Goal: Check status: Check status

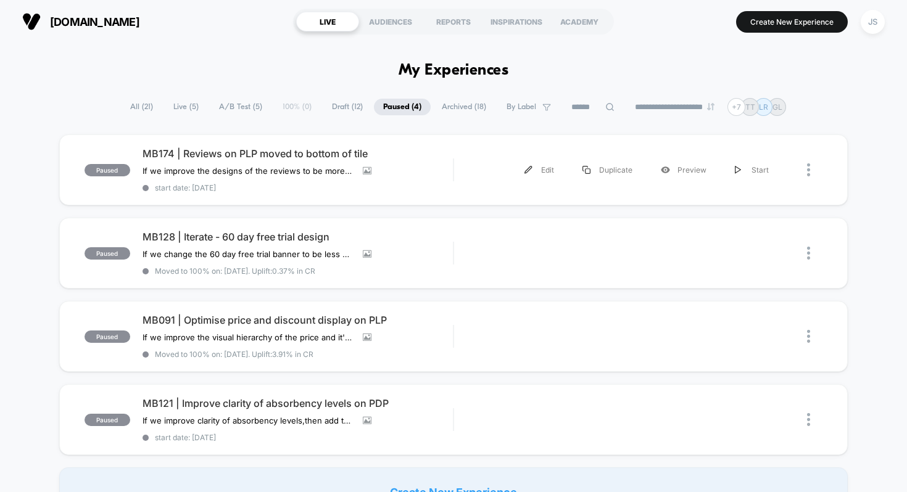
scroll to position [7, 0]
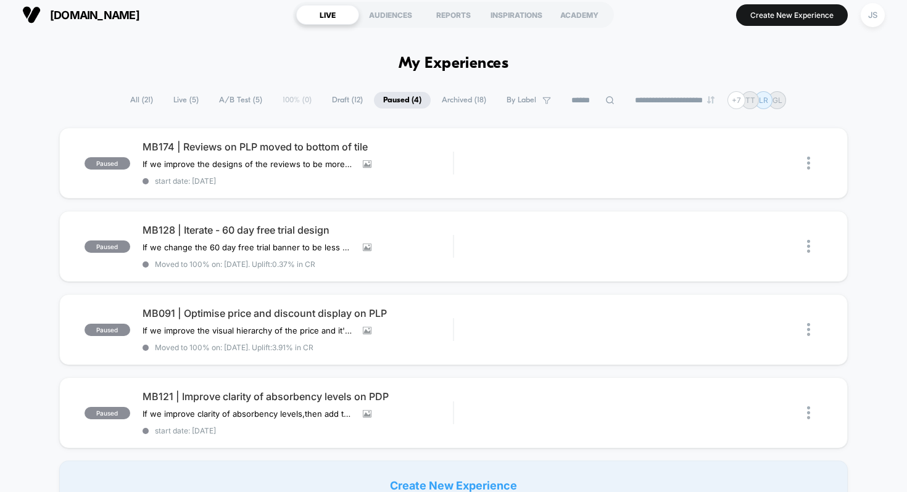
drag, startPoint x: 385, startPoint y: 60, endPoint x: 484, endPoint y: 57, distance: 98.7
click at [485, 57] on h1 "My Experiences" at bounding box center [453, 64] width 110 height 18
click at [484, 62] on h1 "My Experiences" at bounding box center [453, 64] width 110 height 18
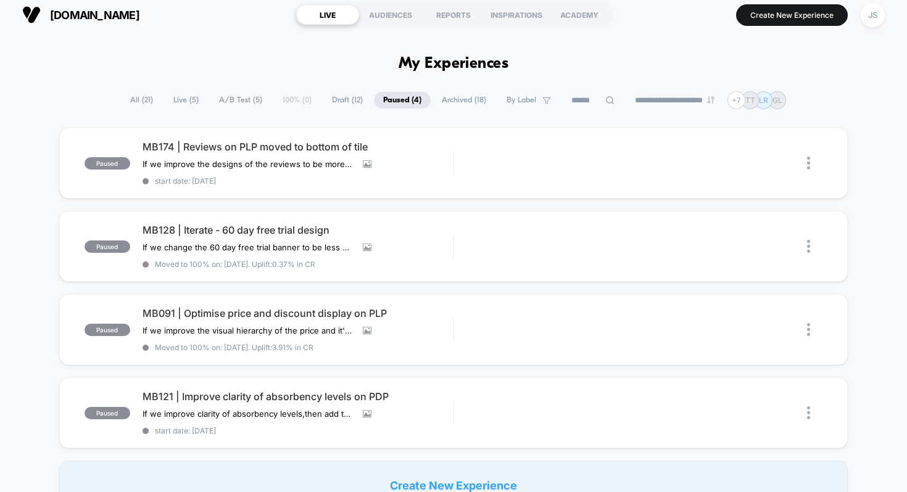
click at [484, 62] on h1 "My Experiences" at bounding box center [453, 64] width 110 height 18
click at [292, 390] on span "MB121 | Improve clarity of absorbency levels on PDP" at bounding box center [297, 396] width 311 height 12
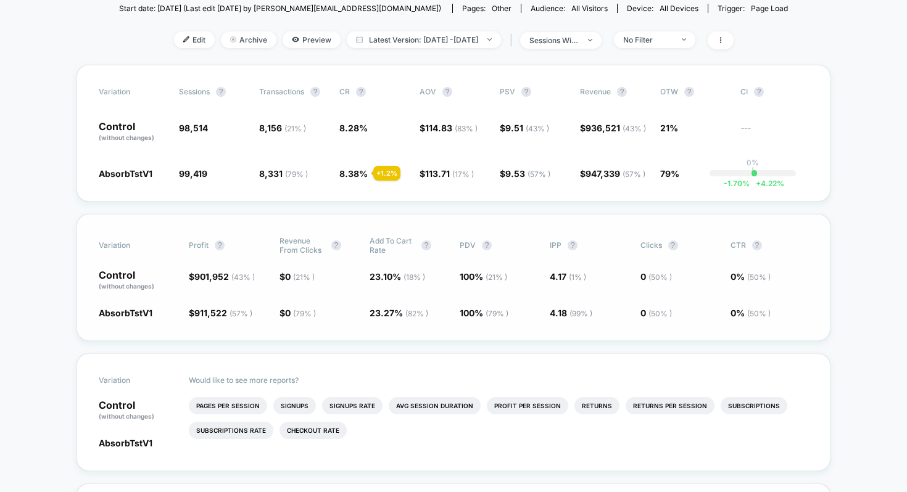
scroll to position [167, 0]
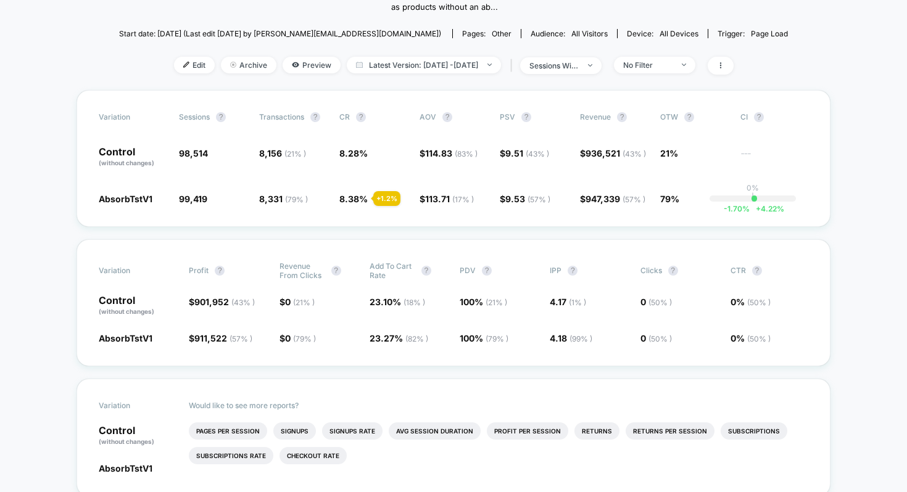
click at [669, 73] on span "No Filter" at bounding box center [654, 65] width 81 height 17
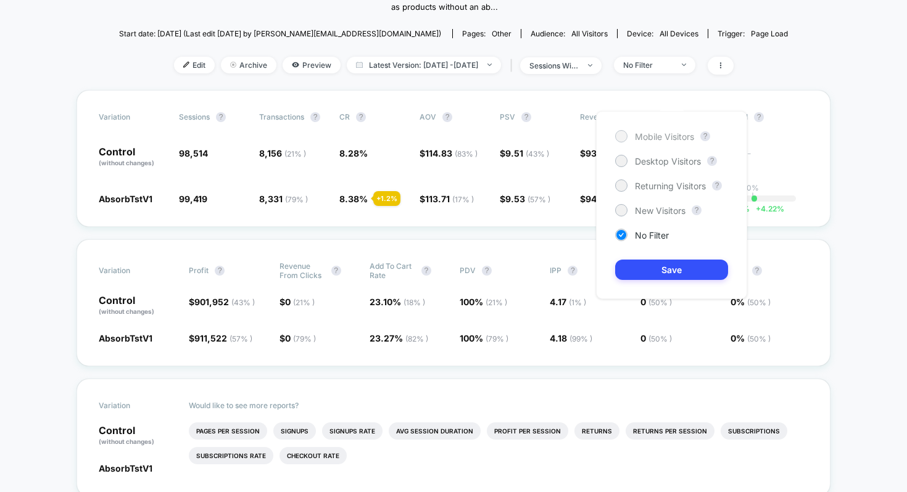
click at [672, 137] on span "Mobile Visitors" at bounding box center [664, 136] width 59 height 10
click at [649, 274] on button "Save" at bounding box center [671, 270] width 113 height 20
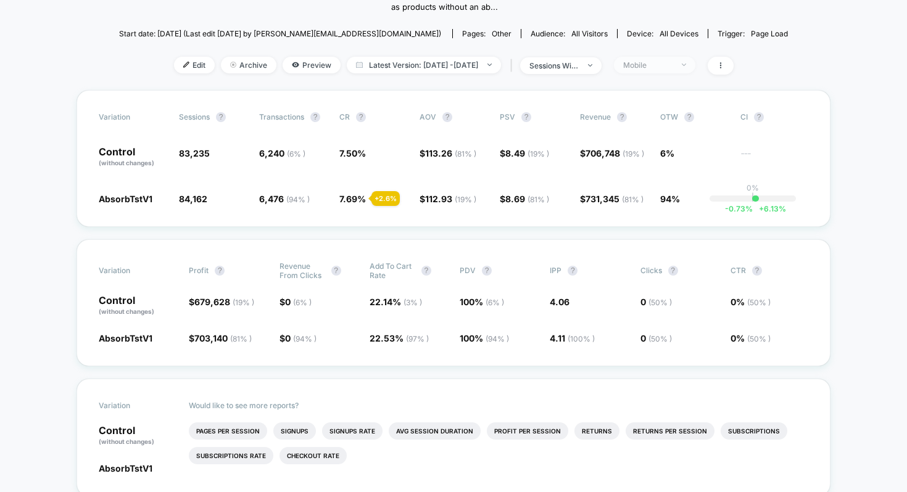
click at [663, 70] on div "Mobile" at bounding box center [647, 64] width 49 height 9
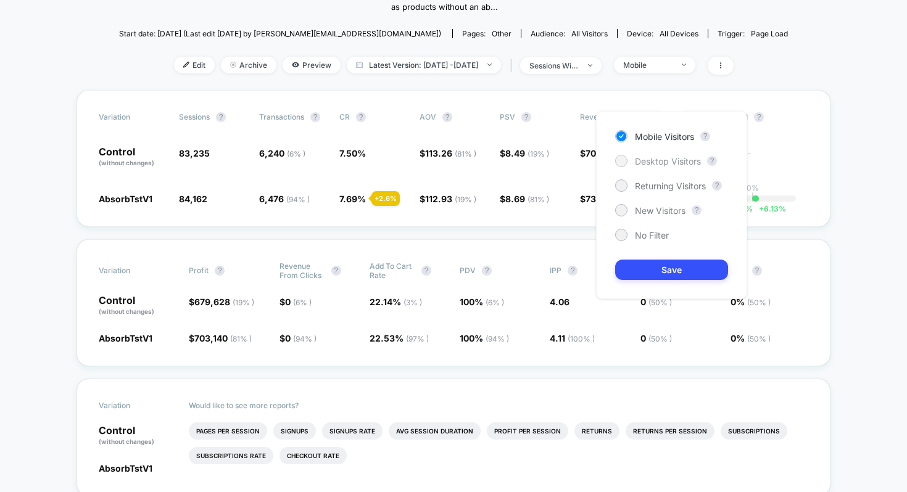
click at [666, 165] on span "Desktop Visitors" at bounding box center [668, 161] width 66 height 10
click at [670, 263] on button "Save" at bounding box center [671, 270] width 113 height 20
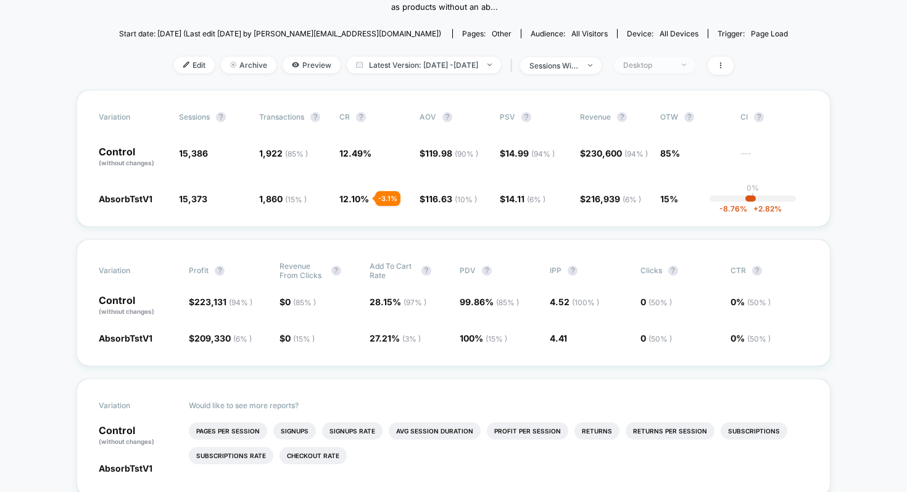
click at [672, 70] on div "Desktop" at bounding box center [647, 64] width 49 height 9
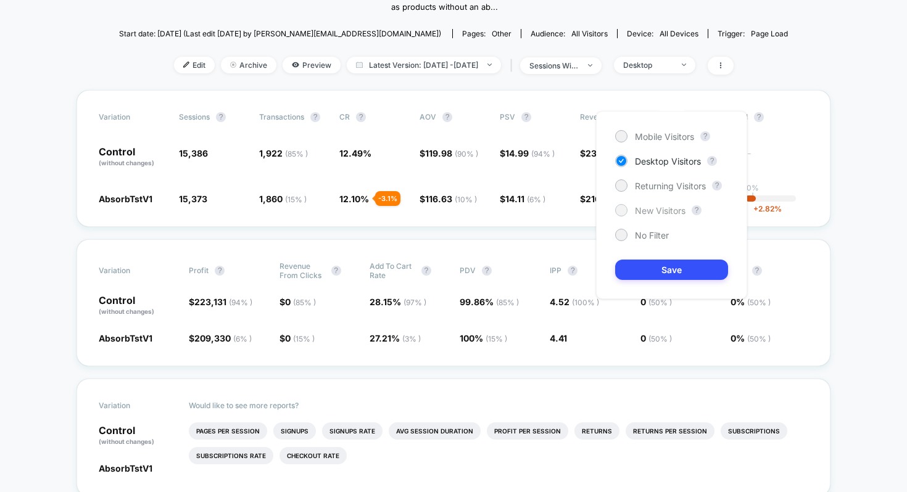
click at [663, 210] on span "New Visitors" at bounding box center [660, 210] width 51 height 10
click at [667, 268] on button "Save" at bounding box center [671, 270] width 113 height 20
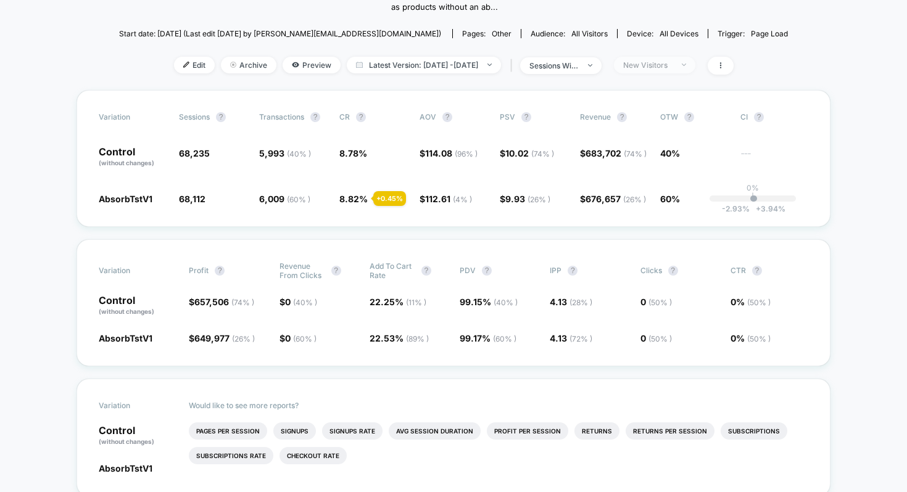
click at [650, 73] on span "New Visitors" at bounding box center [654, 65] width 81 height 17
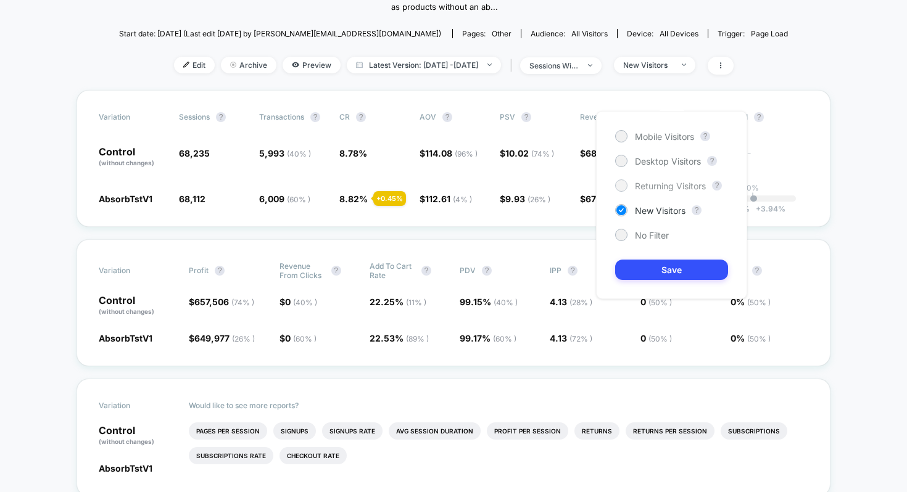
click at [656, 187] on span "Returning Visitors" at bounding box center [670, 186] width 71 height 10
click at [656, 274] on button "Save" at bounding box center [671, 270] width 113 height 20
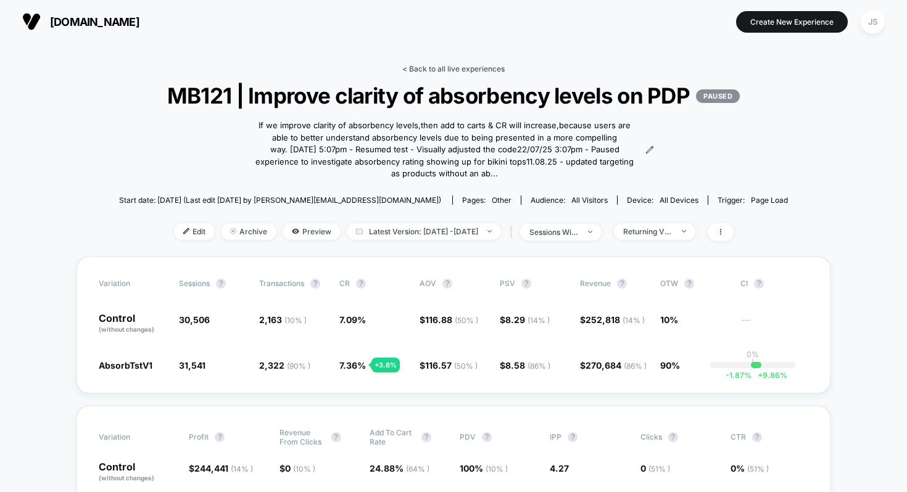
click at [410, 68] on link "< Back to all live experiences" at bounding box center [453, 68] width 102 height 9
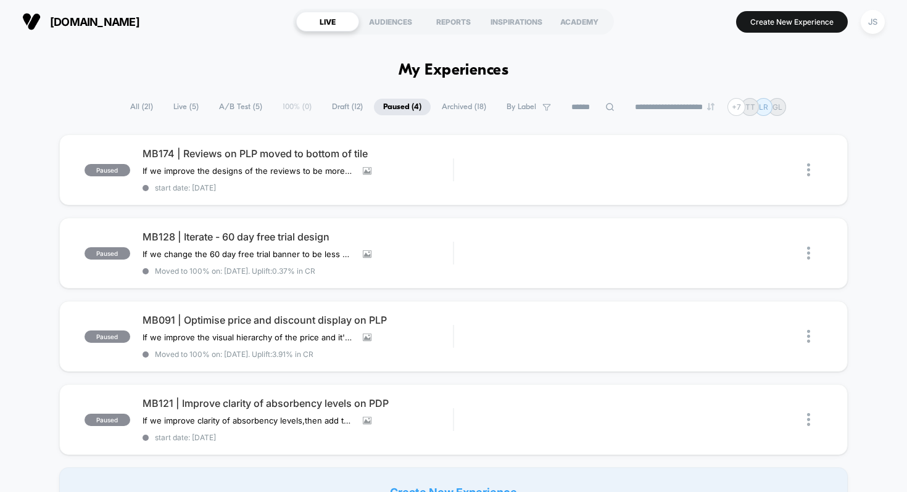
click at [179, 101] on span "Live ( 5 )" at bounding box center [186, 107] width 44 height 17
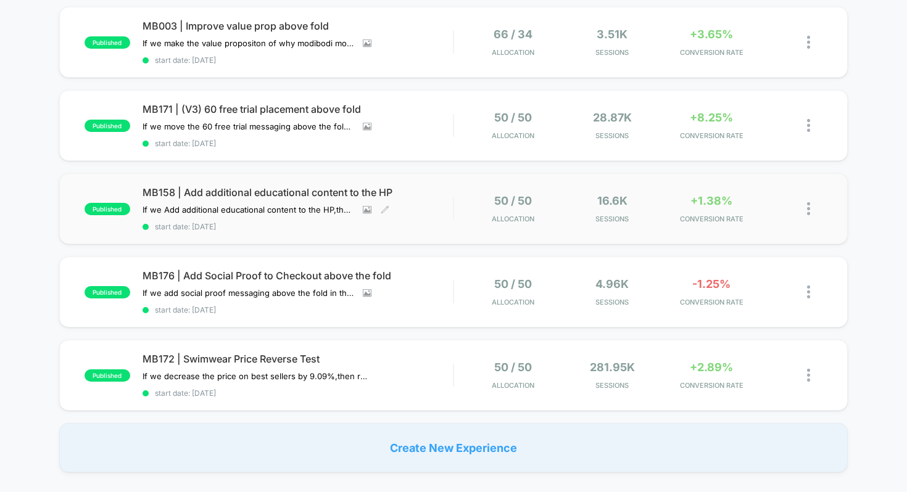
scroll to position [126, 0]
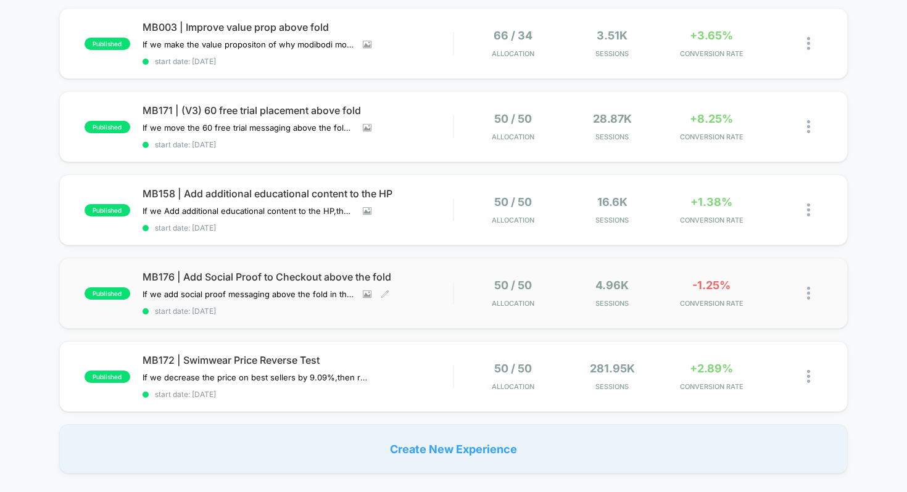
click at [361, 263] on div "published MB176 | Add Social Proof to Checkout above the fold If we add social …" at bounding box center [453, 293] width 789 height 71
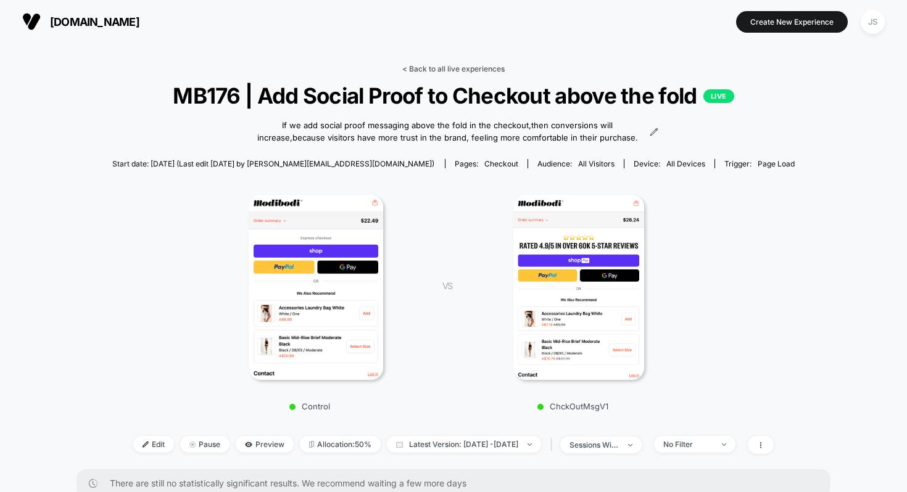
click at [432, 69] on link "< Back to all live experiences" at bounding box center [453, 68] width 102 height 9
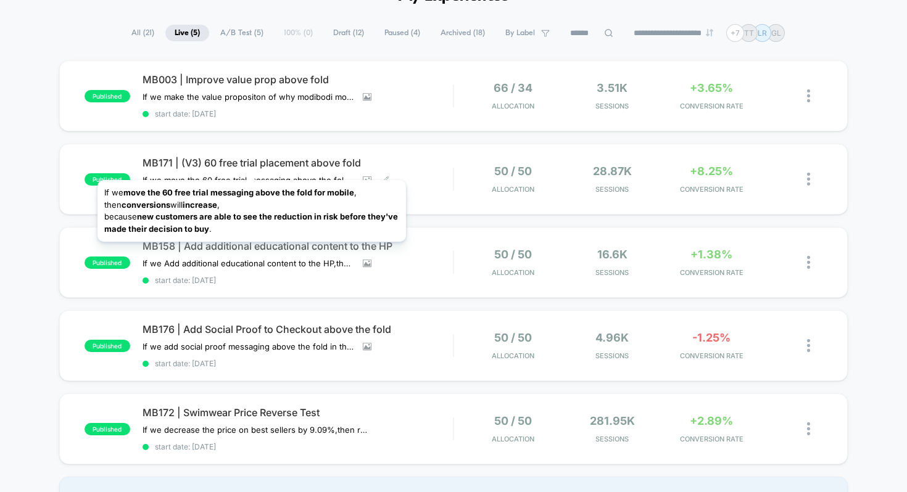
scroll to position [76, 0]
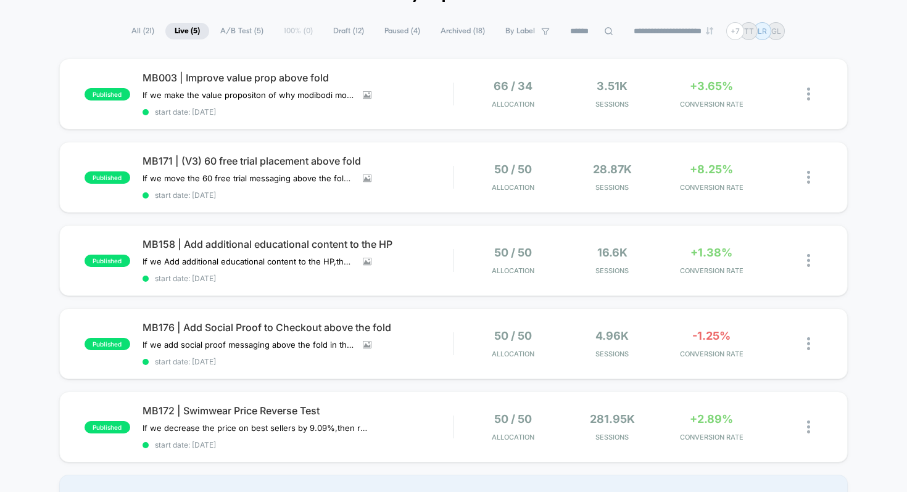
click at [35, 33] on div "**********" at bounding box center [453, 31] width 907 height 18
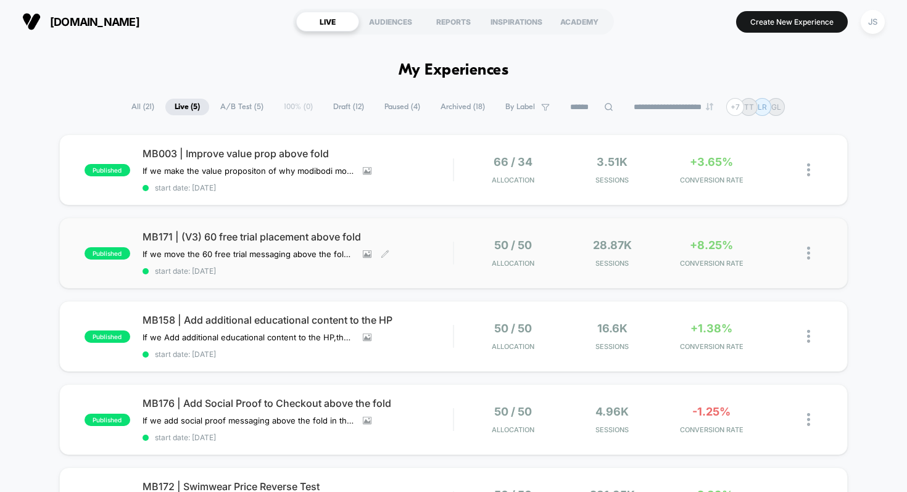
click at [209, 238] on span "MB171 | (V3) 60 free trial placement above fold" at bounding box center [297, 237] width 311 height 12
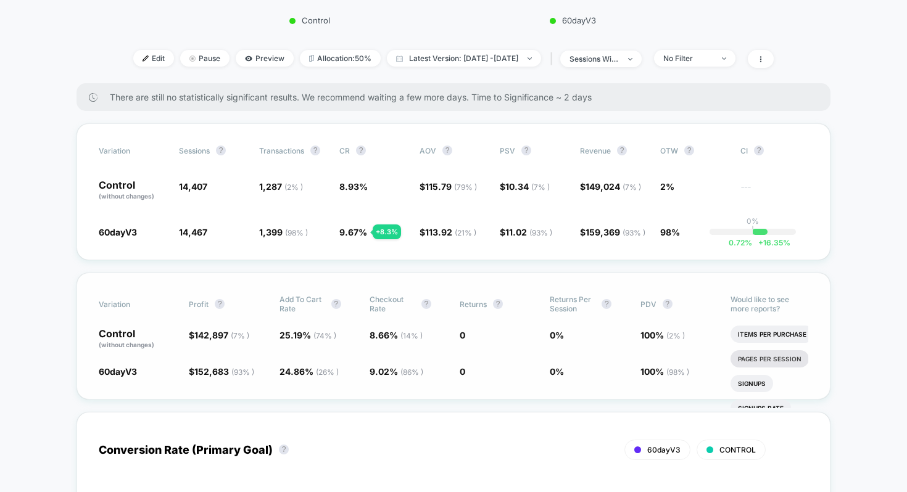
scroll to position [387, 0]
click at [720, 284] on div "Variation Profit ? Add To Cart Rate ? Checkout Rate ? Returns ? Returns Per Ses…" at bounding box center [453, 335] width 754 height 127
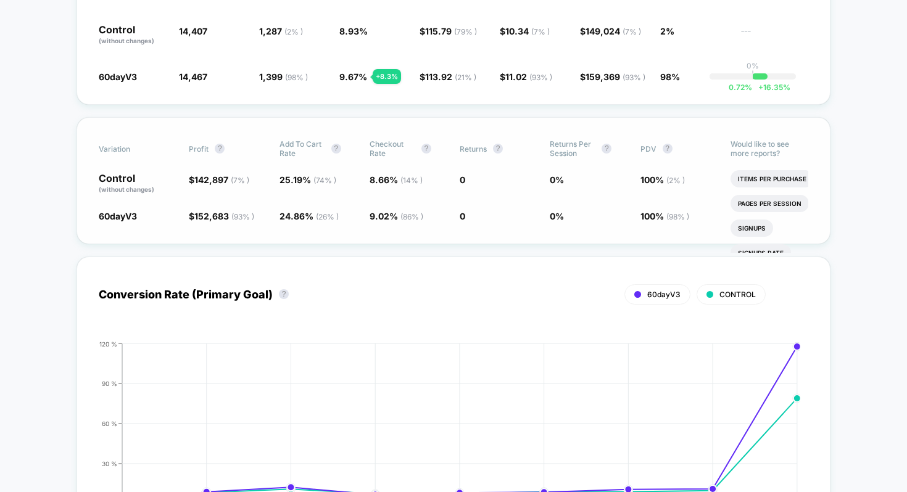
scroll to position [557, 0]
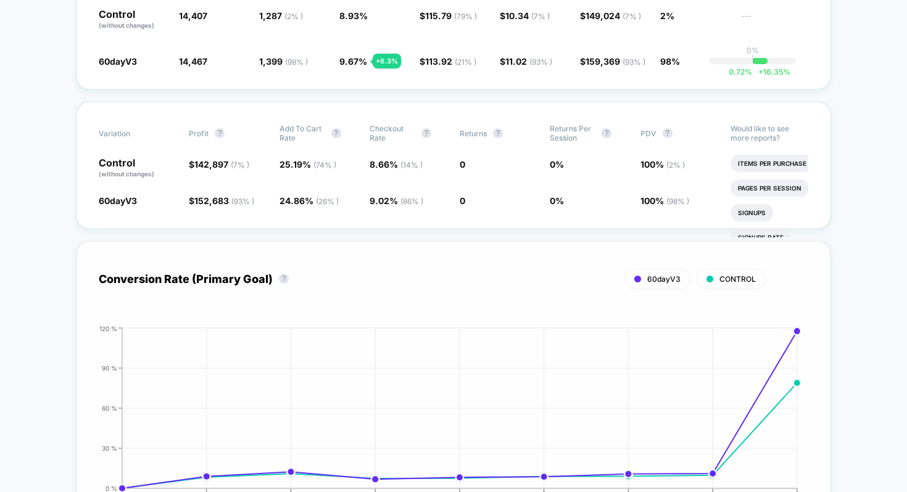
click at [829, 279] on div "Conversion Rate (Primary Goal) ? 60dayV3 CONTROL Hide [DATE] [DATE] [DATE] [DAT…" at bounding box center [453, 386] width 754 height 291
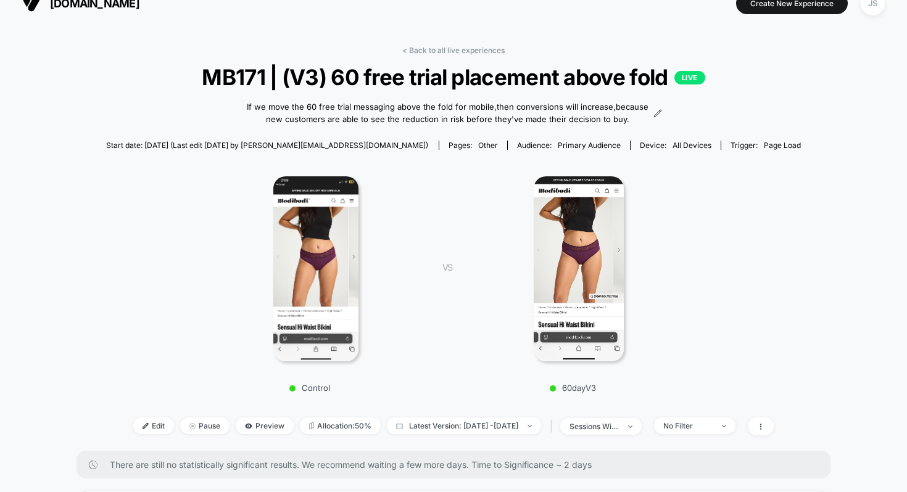
scroll to position [0, 0]
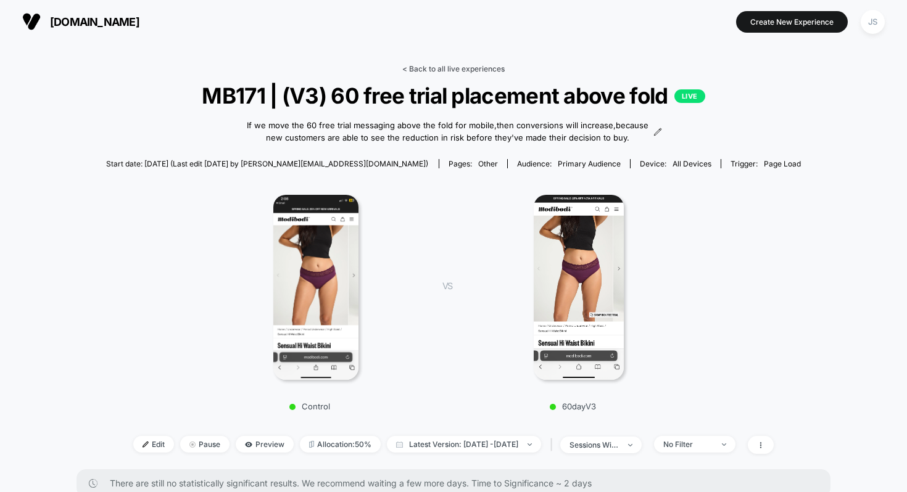
click at [460, 70] on link "< Back to all live experiences" at bounding box center [453, 68] width 102 height 9
